Goal: Task Accomplishment & Management: Manage account settings

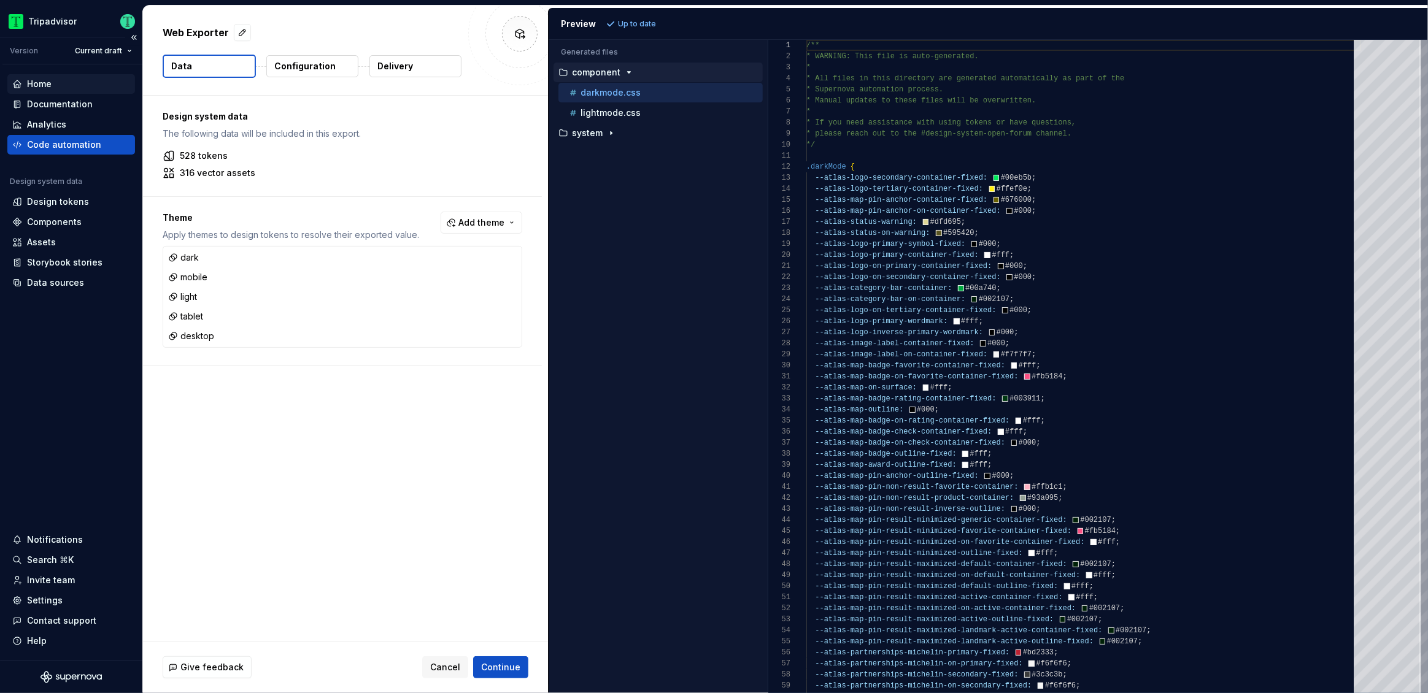
click at [55, 92] on div "Home" at bounding box center [71, 84] width 128 height 20
click at [61, 106] on div "Documentation" at bounding box center [60, 104] width 66 height 12
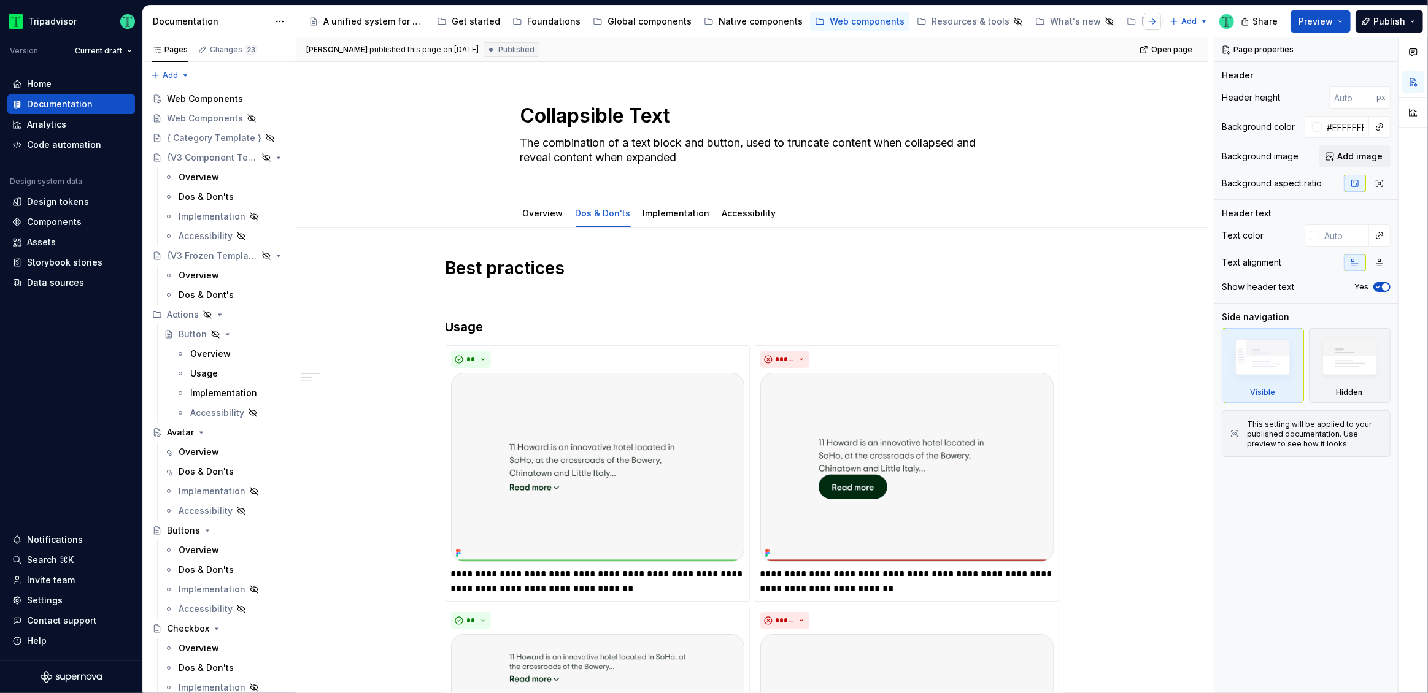
click at [1152, 19] on button "button" at bounding box center [1152, 21] width 17 height 17
click at [1152, 19] on div "Hidden Pages" at bounding box center [1160, 21] width 74 height 12
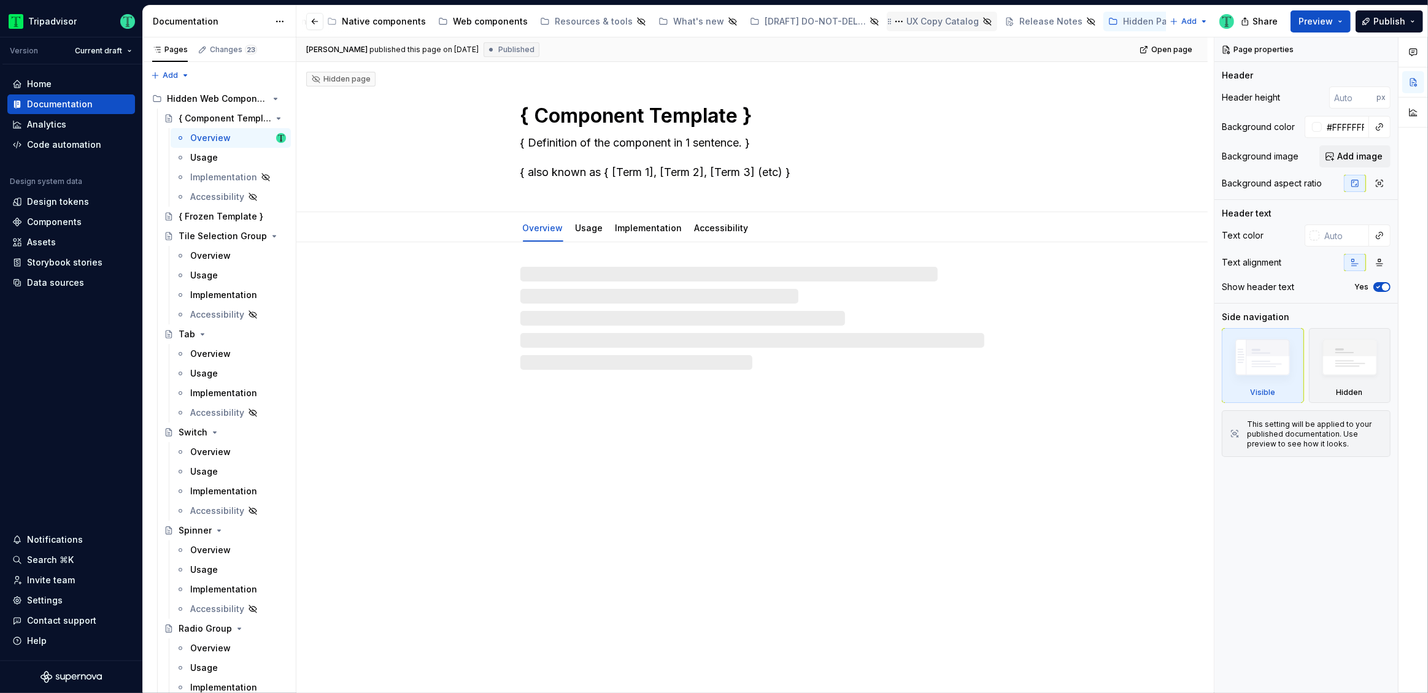
click at [925, 29] on div "UX Copy Catalog" at bounding box center [942, 22] width 110 height 20
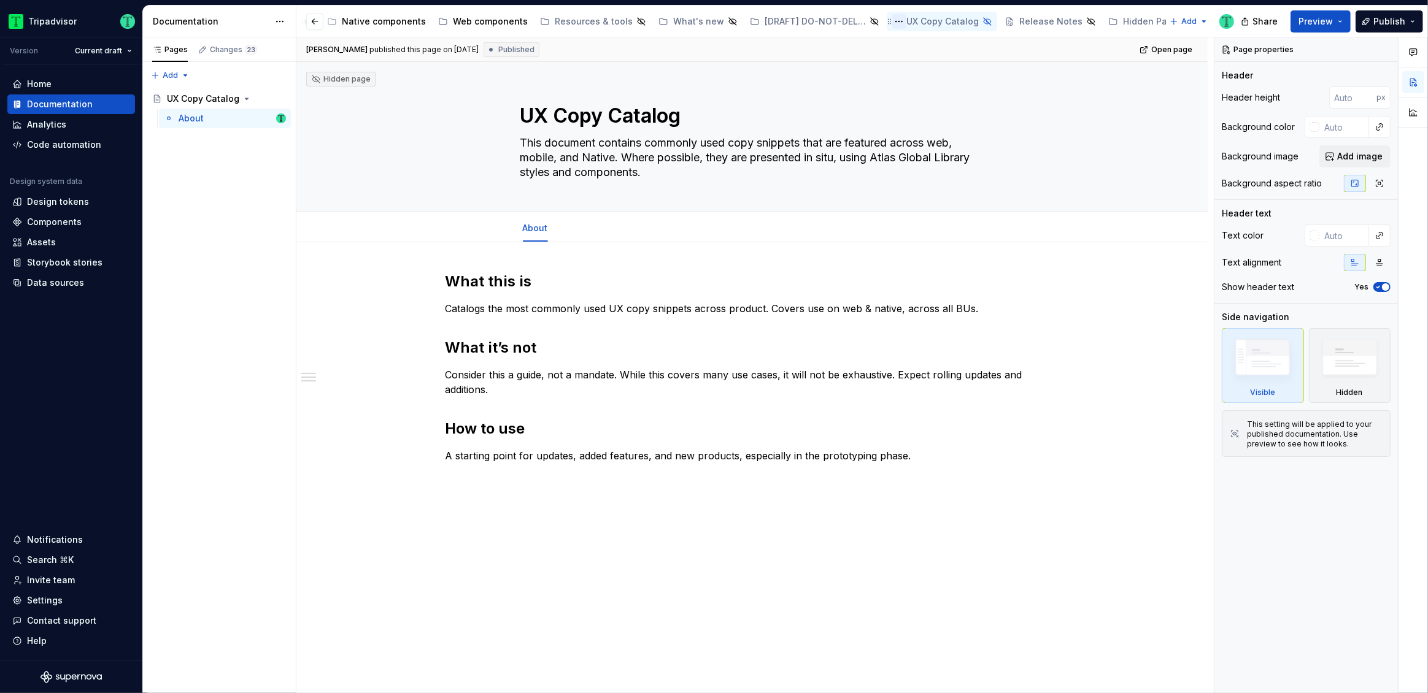
click at [892, 23] on button "Page tree" at bounding box center [899, 21] width 15 height 15
click at [915, 18] on html "Tripadvisor Version Current draft Home Documentation Analytics Code automation …" at bounding box center [714, 346] width 1428 height 693
type textarea "*"
click at [42, 598] on div "Settings" at bounding box center [45, 601] width 36 height 12
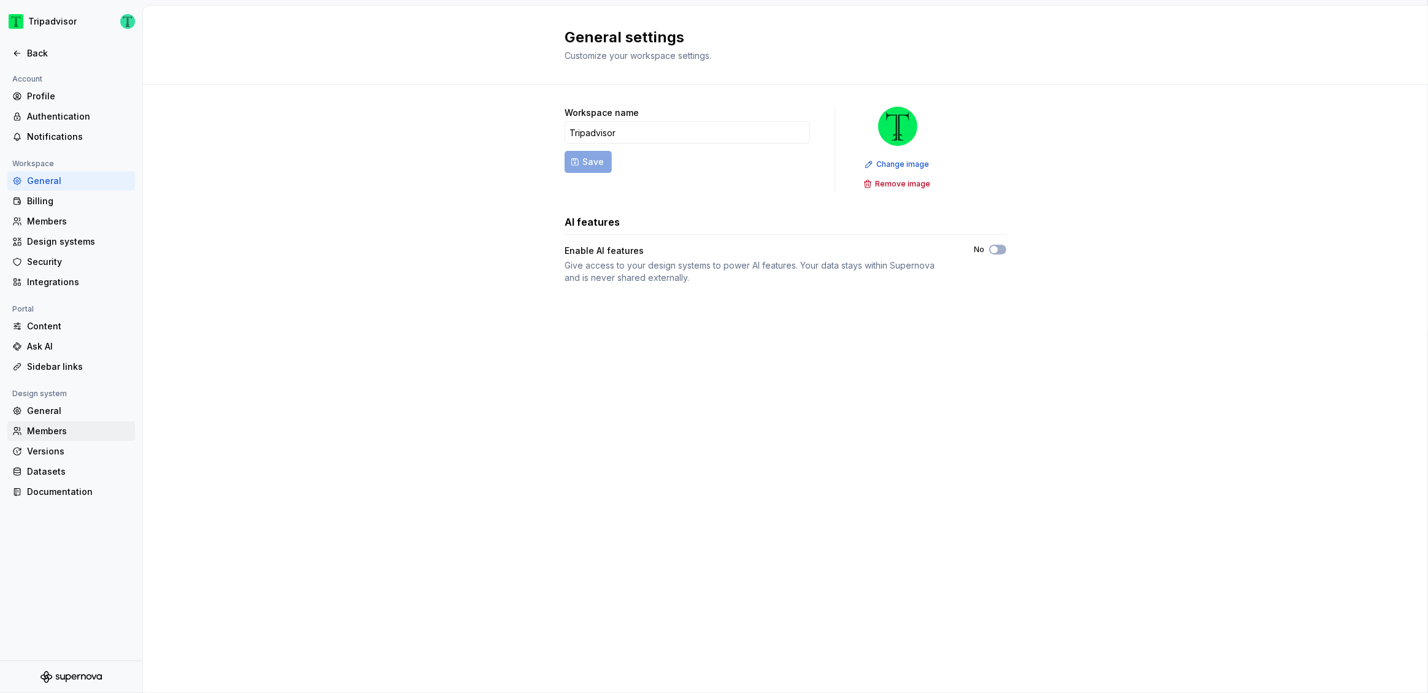
click at [66, 426] on div "Members" at bounding box center [78, 431] width 103 height 12
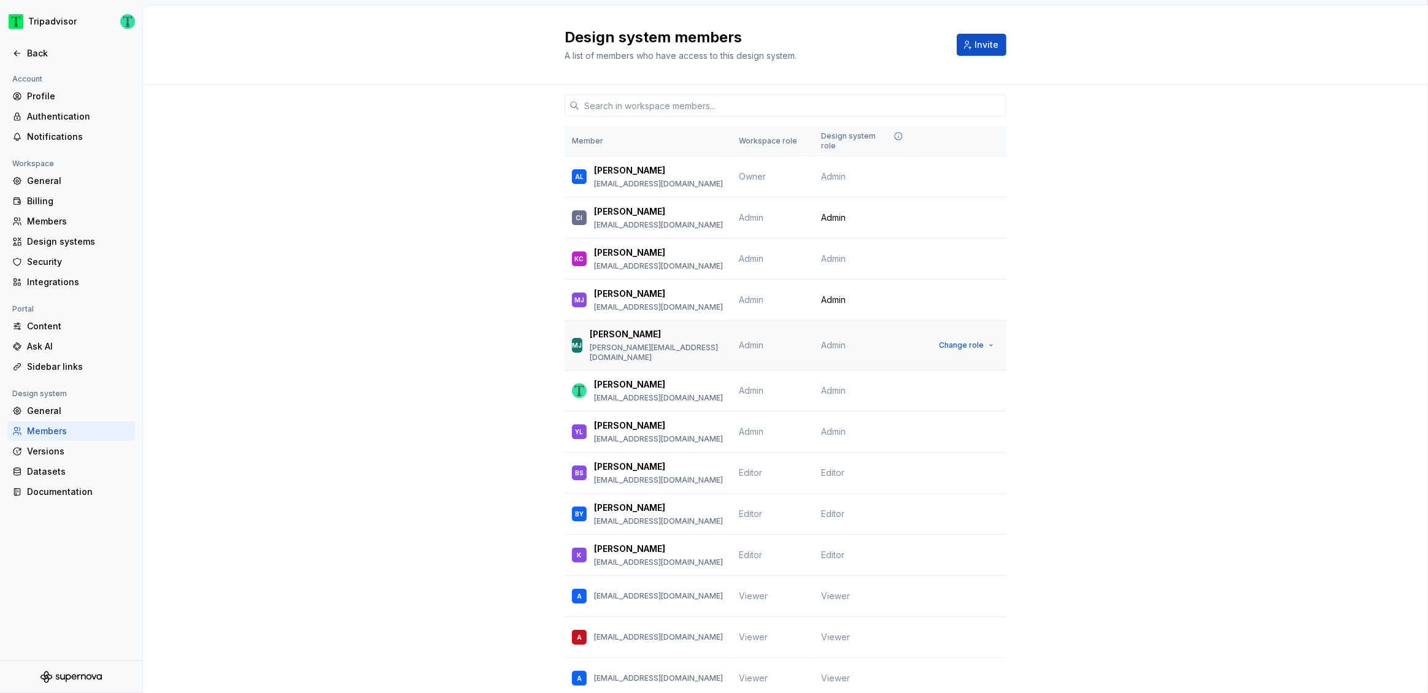
click at [653, 343] on p "[PERSON_NAME][EMAIL_ADDRESS][DOMAIN_NAME]" at bounding box center [657, 353] width 134 height 20
copy p "[PERSON_NAME][EMAIL_ADDRESS][DOMAIN_NAME]"
click at [965, 213] on span "Change role" at bounding box center [961, 218] width 45 height 10
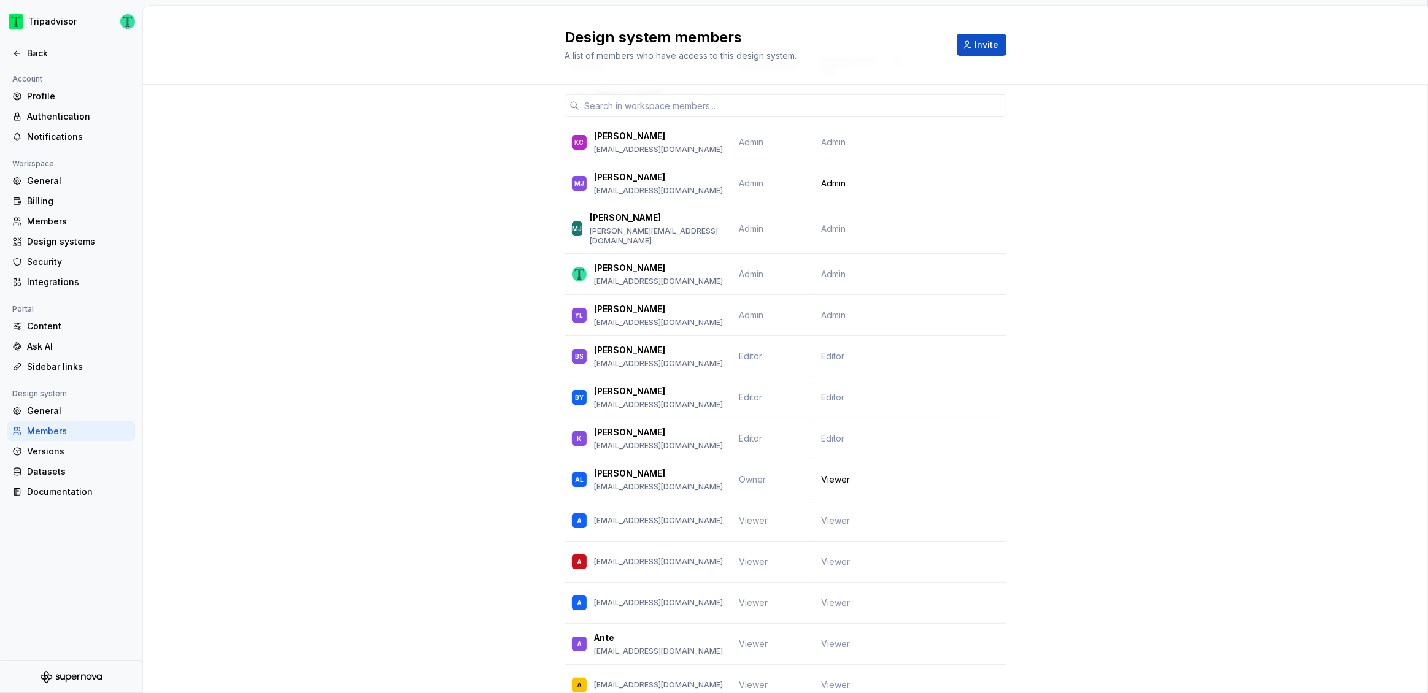
scroll to position [77, 0]
click at [959, 474] on span "Change role" at bounding box center [961, 479] width 45 height 10
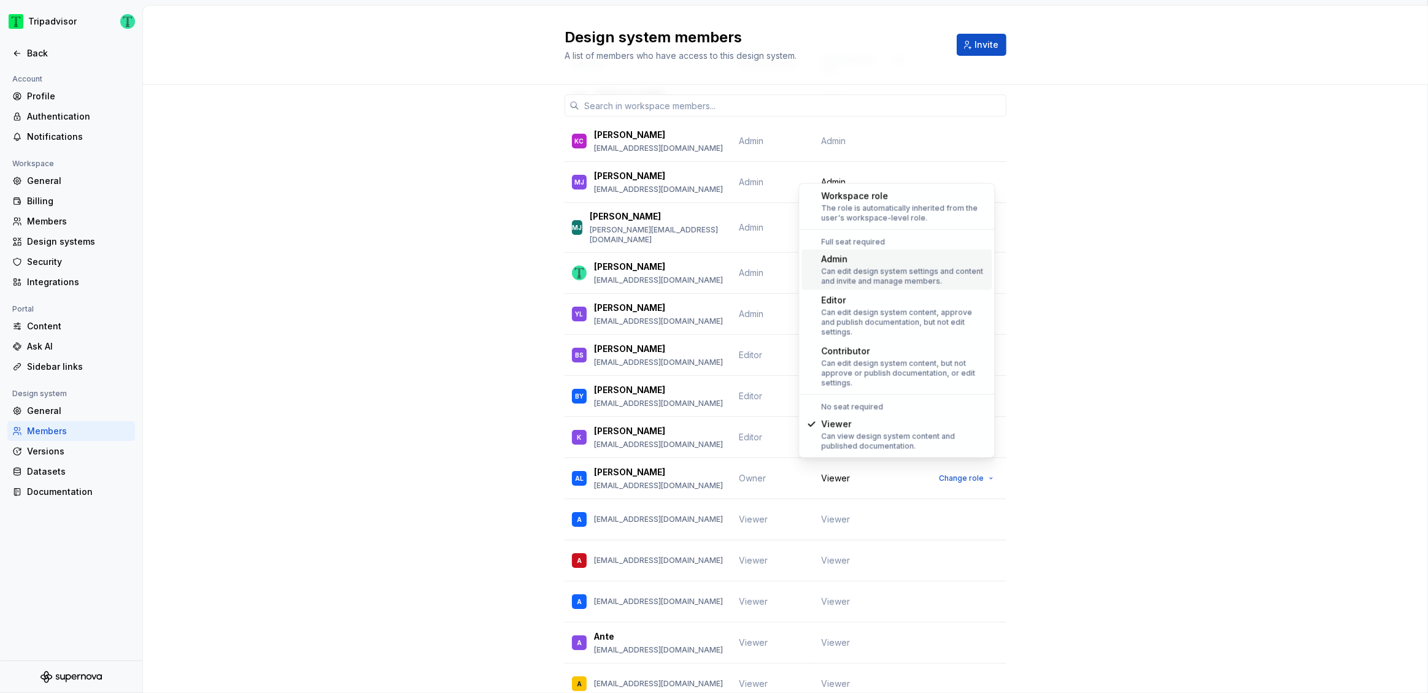
click at [888, 264] on div "Admin" at bounding box center [904, 259] width 166 height 12
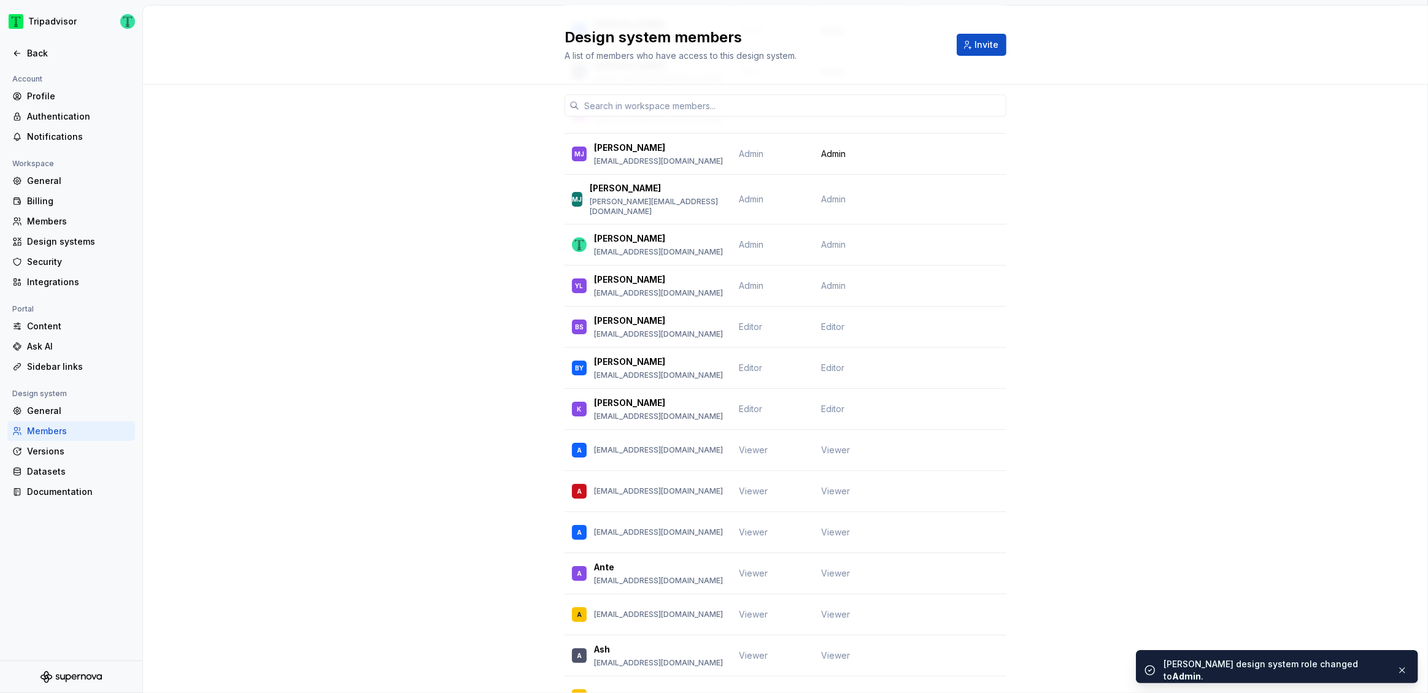
scroll to position [145, 0]
